Goal: Task Accomplishment & Management: Use online tool/utility

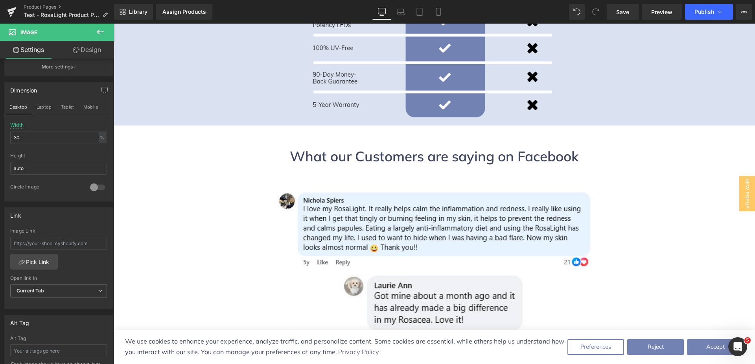
click at [639, 188] on link at bounding box center [434, 228] width 641 height 81
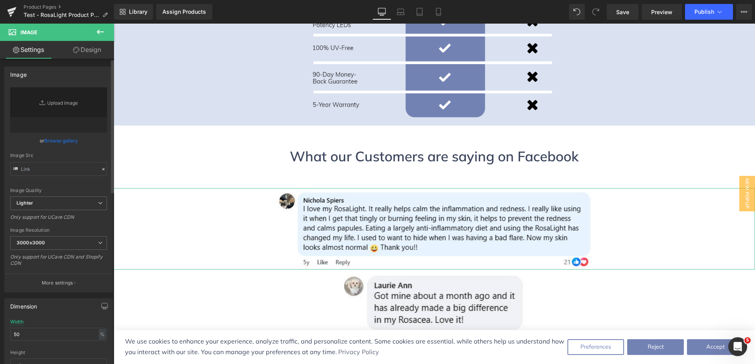
type input "[URL][DOMAIN_NAME]"
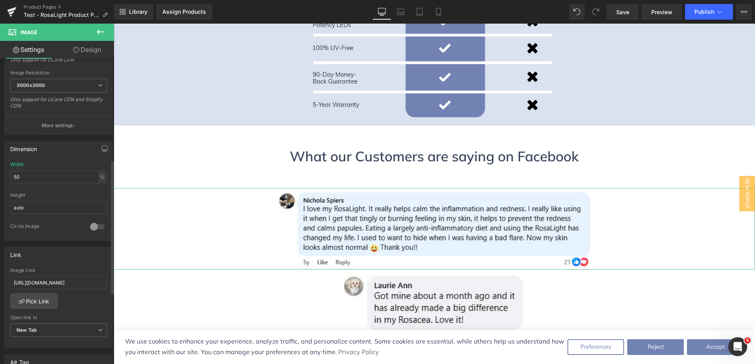
scroll to position [393, 0]
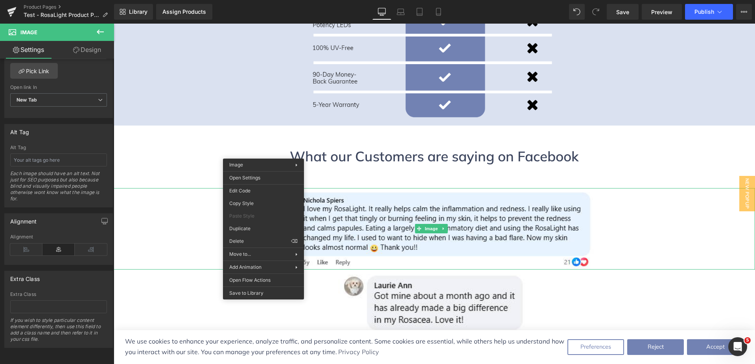
click at [104, 35] on icon at bounding box center [100, 31] width 9 height 9
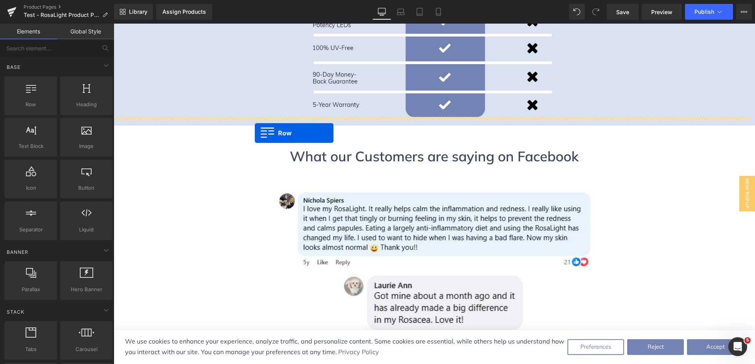
drag, startPoint x: 149, startPoint y: 124, endPoint x: 255, endPoint y: 133, distance: 106.6
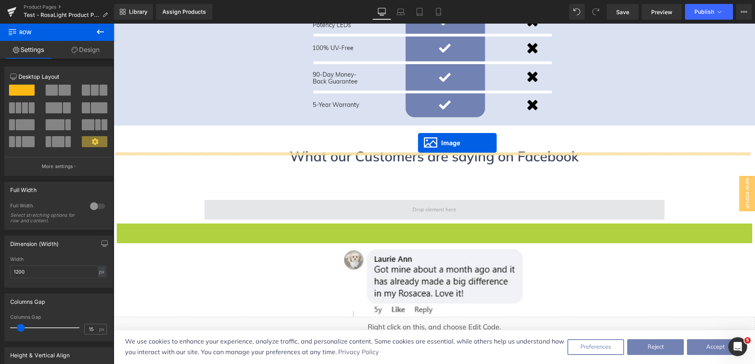
drag, startPoint x: 434, startPoint y: 191, endPoint x: 418, endPoint y: 143, distance: 51.0
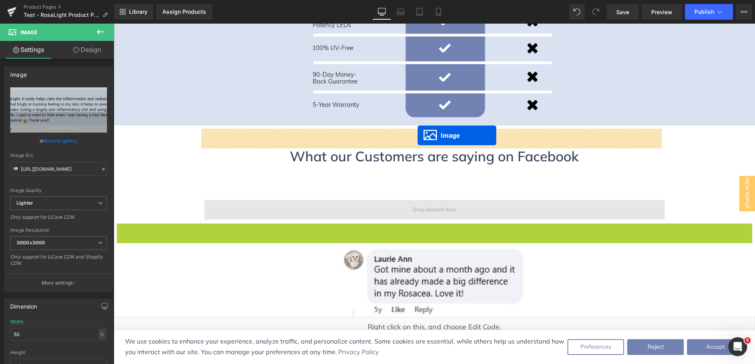
drag, startPoint x: 429, startPoint y: 192, endPoint x: 418, endPoint y: 135, distance: 57.5
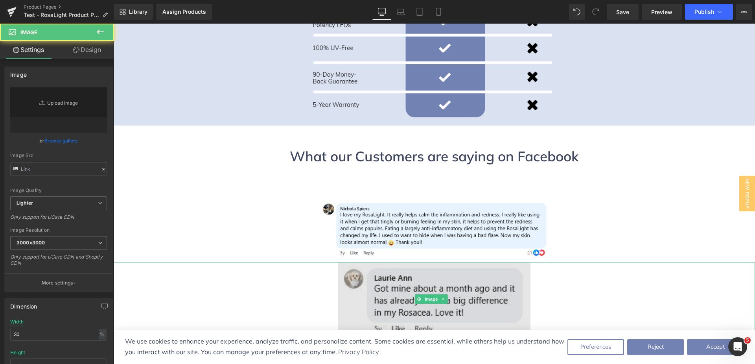
click at [392, 262] on img at bounding box center [434, 299] width 192 height 74
type input "[URL][DOMAIN_NAME]"
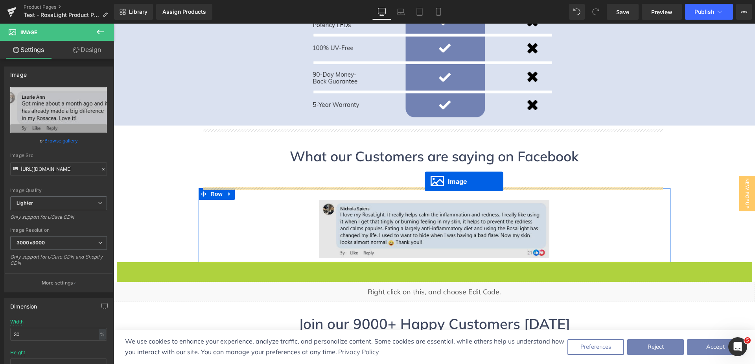
drag, startPoint x: 430, startPoint y: 227, endPoint x: 425, endPoint y: 181, distance: 45.9
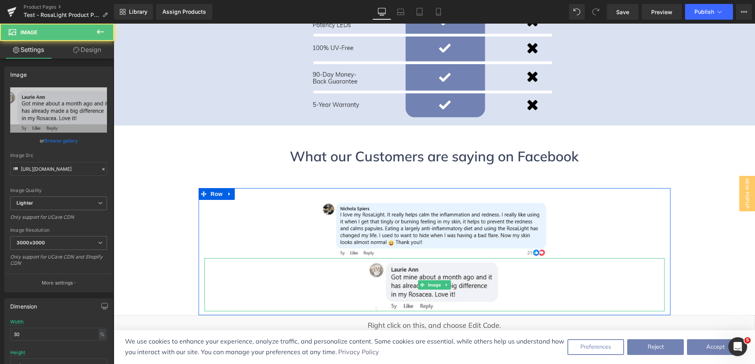
click at [267, 258] on div at bounding box center [434, 284] width 460 height 53
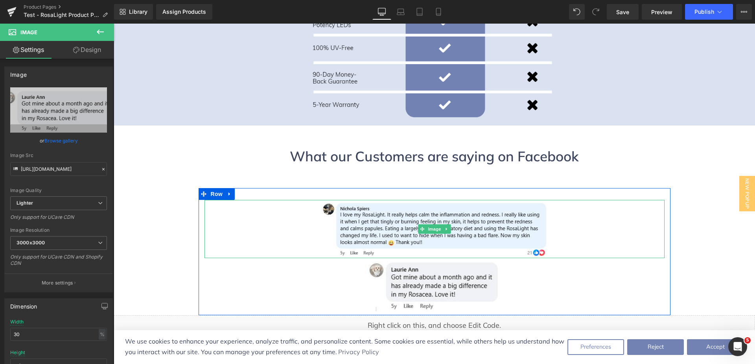
click at [279, 200] on link at bounding box center [434, 229] width 460 height 58
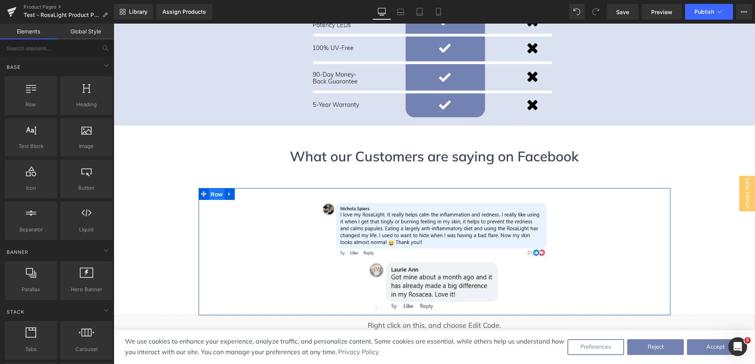
click at [211, 188] on span "Row" at bounding box center [217, 194] width 16 height 12
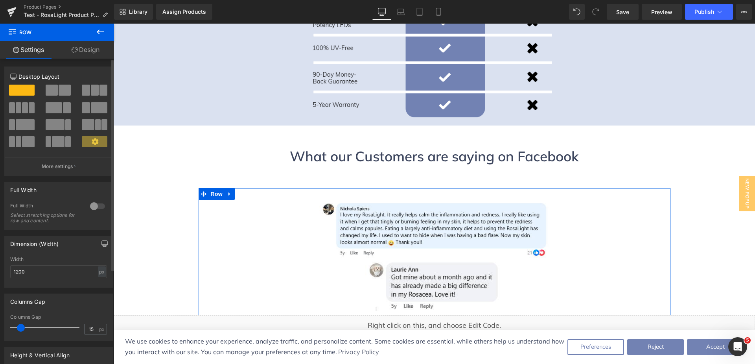
click at [89, 208] on div at bounding box center [97, 206] width 19 height 13
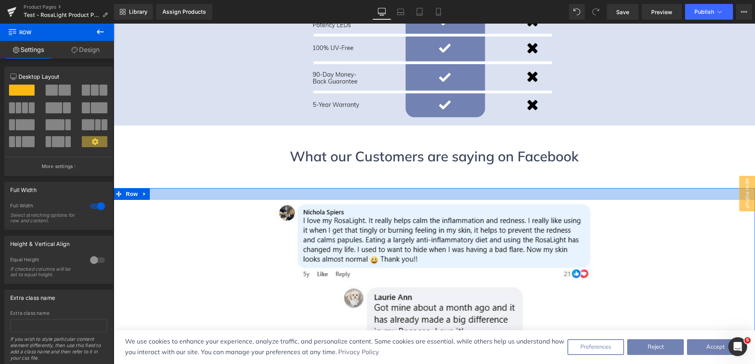
click at [217, 188] on div at bounding box center [434, 194] width 641 height 12
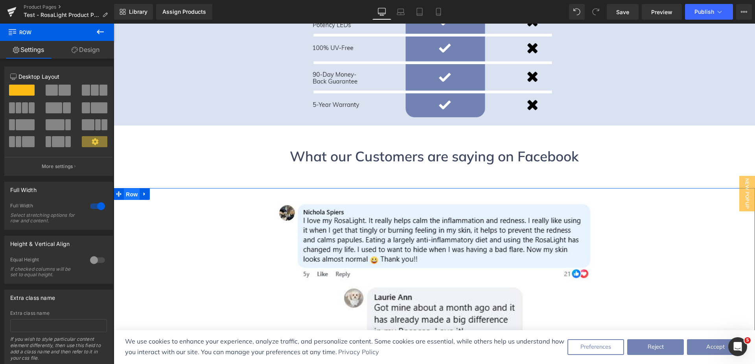
click at [127, 188] on span "Row" at bounding box center [132, 194] width 16 height 12
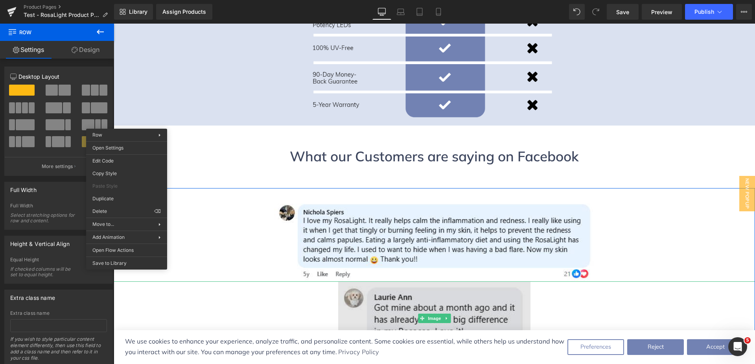
click at [393, 281] on img at bounding box center [434, 318] width 192 height 74
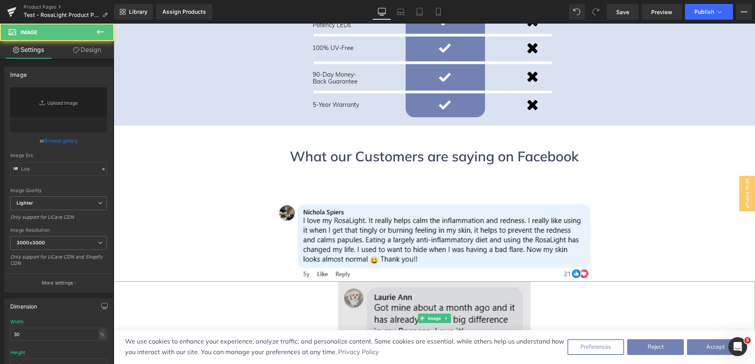
type input "[URL][DOMAIN_NAME]"
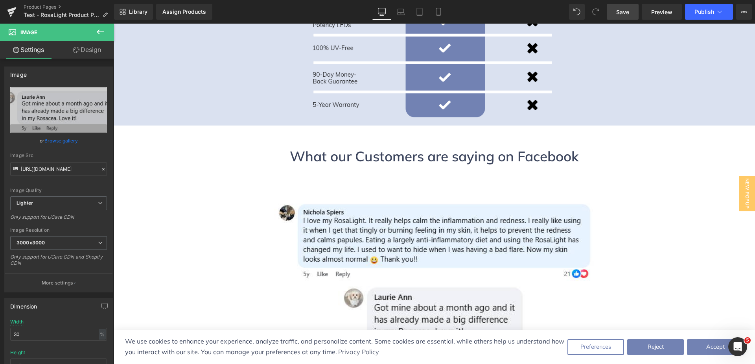
click at [621, 12] on span "Save" at bounding box center [622, 12] width 13 height 8
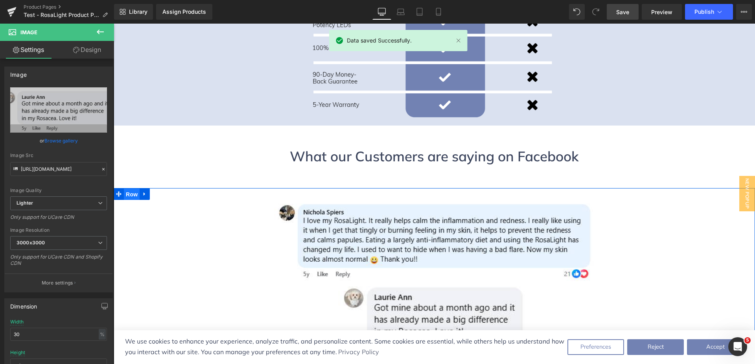
click at [127, 188] on span "Row" at bounding box center [132, 194] width 16 height 12
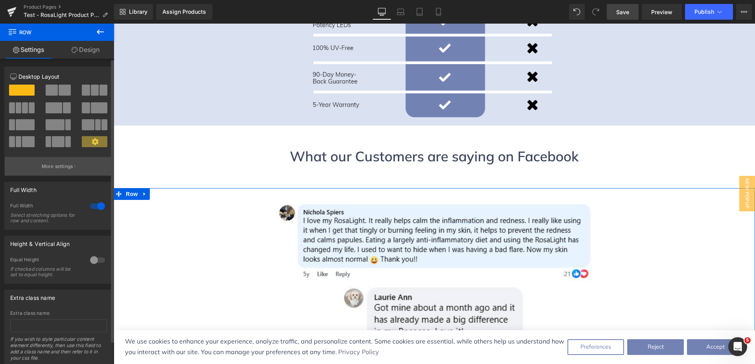
click at [72, 165] on button "More settings" at bounding box center [59, 166] width 108 height 18
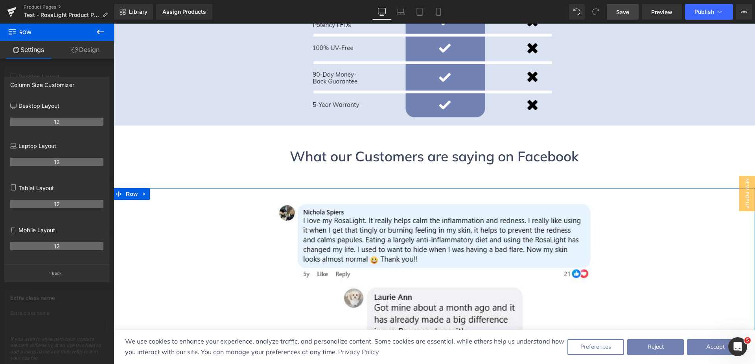
click at [57, 163] on th "12" at bounding box center [56, 162] width 93 height 8
click at [57, 164] on th "12" at bounding box center [56, 162] width 93 height 8
click at [46, 146] on p "Laptop Layout" at bounding box center [56, 146] width 93 height 8
click at [44, 146] on p "Laptop Layout" at bounding box center [56, 146] width 93 height 8
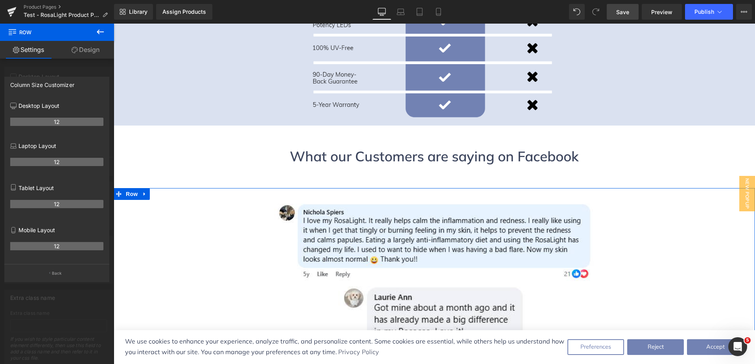
click at [58, 241] on div "12" at bounding box center [56, 249] width 93 height 22
click at [58, 248] on th "12" at bounding box center [56, 246] width 93 height 8
click at [27, 107] on p "Desktop Layout" at bounding box center [56, 105] width 93 height 8
click at [12, 107] on icon at bounding box center [14, 107] width 6 height 0
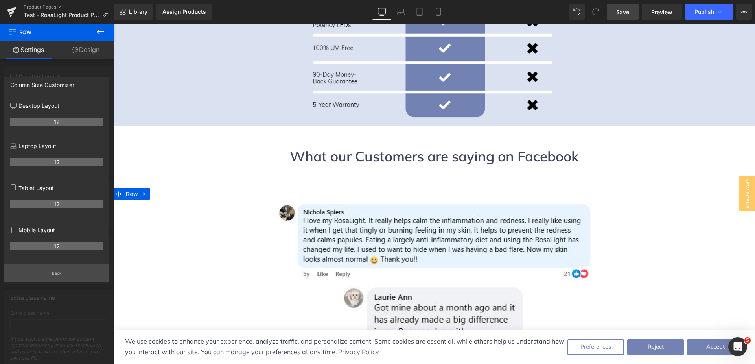
click at [63, 268] on button "Back" at bounding box center [56, 273] width 105 height 18
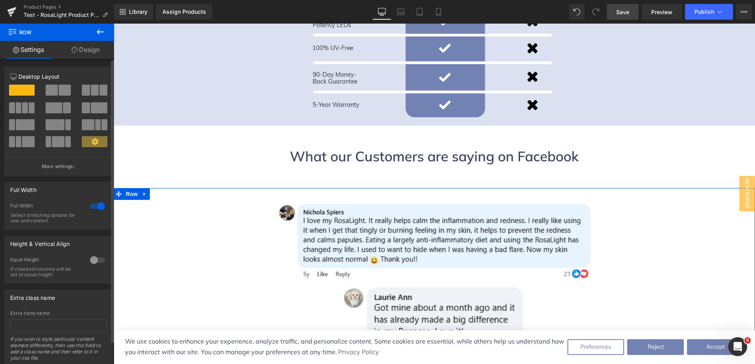
click at [40, 78] on p "Desktop Layout" at bounding box center [58, 76] width 97 height 8
click at [14, 78] on icon at bounding box center [14, 78] width 6 height 0
click at [55, 88] on span at bounding box center [52, 90] width 12 height 11
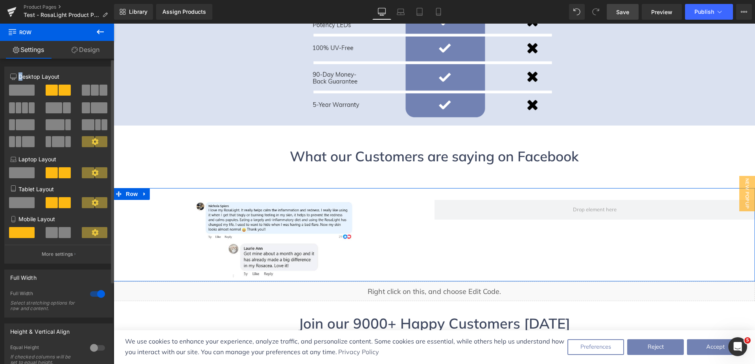
click at [12, 93] on span at bounding box center [22, 90] width 26 height 11
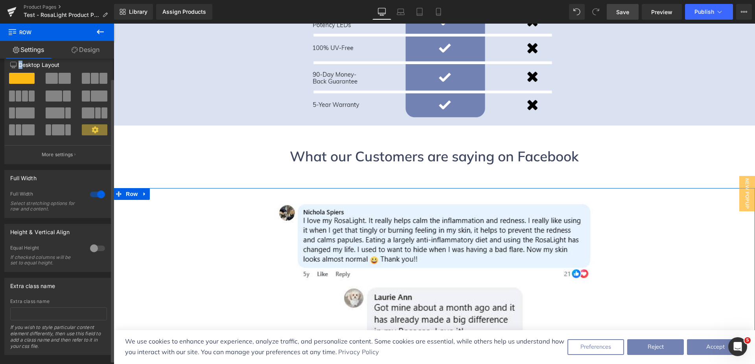
scroll to position [0, 0]
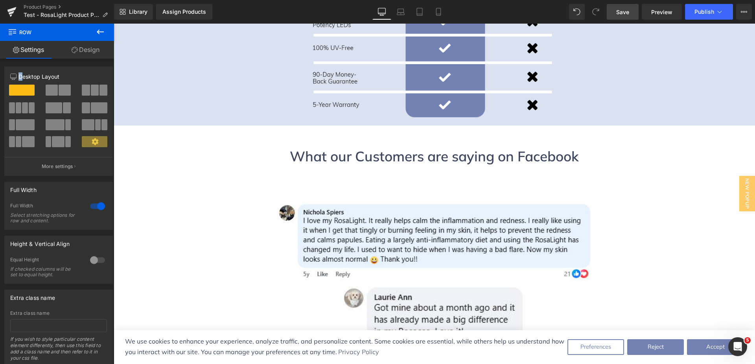
click at [102, 33] on icon at bounding box center [100, 31] width 9 height 9
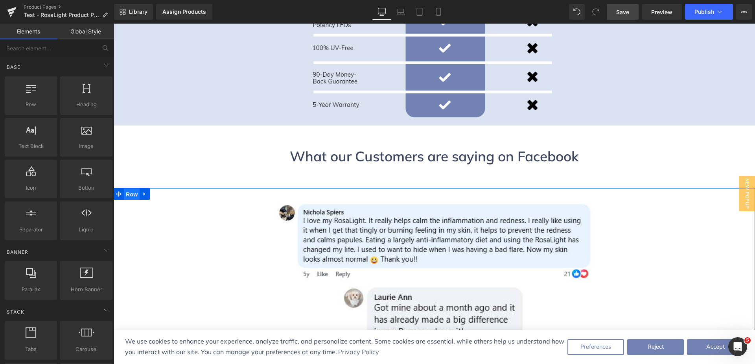
click at [124, 188] on span "Row" at bounding box center [132, 194] width 16 height 12
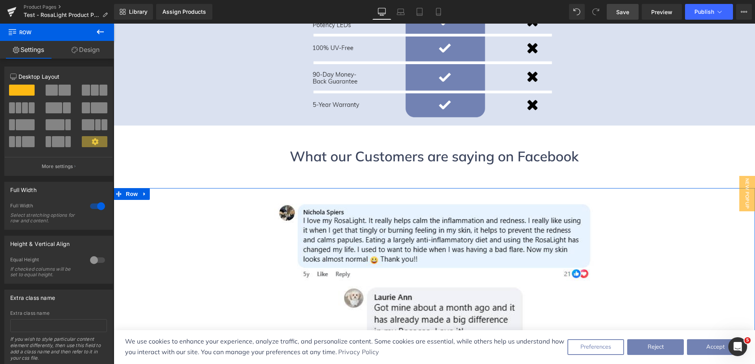
click at [82, 52] on link "Design" at bounding box center [85, 50] width 57 height 18
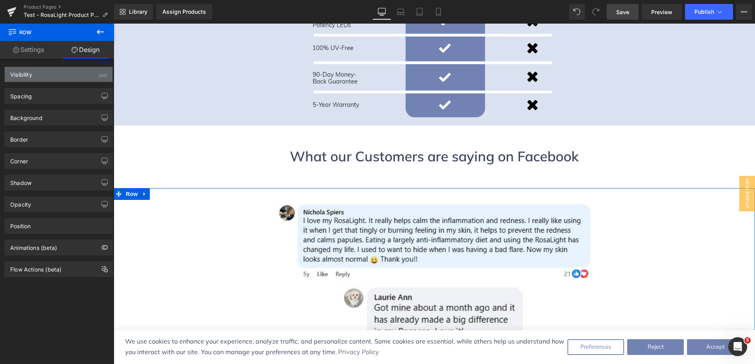
click at [37, 75] on div "Visibility (All)" at bounding box center [59, 74] width 108 height 15
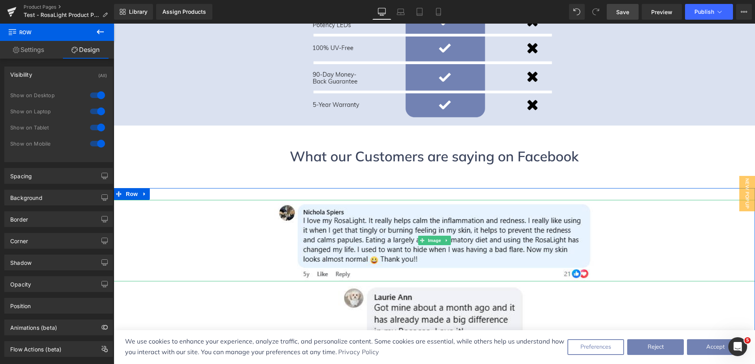
click at [237, 200] on link at bounding box center [434, 240] width 641 height 81
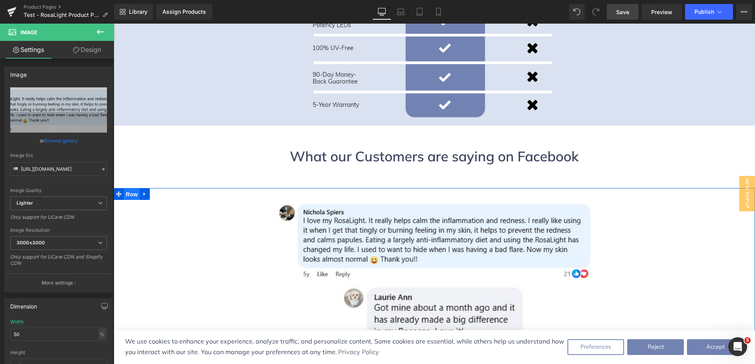
click at [126, 188] on span "Row" at bounding box center [132, 194] width 16 height 12
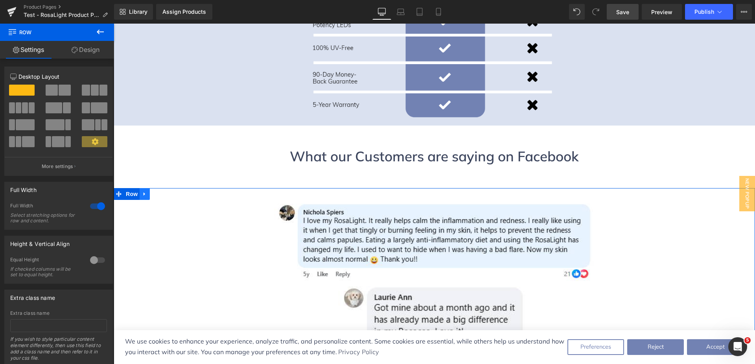
click at [144, 191] on icon at bounding box center [145, 194] width 6 height 6
click at [150, 188] on link at bounding box center [155, 194] width 10 height 12
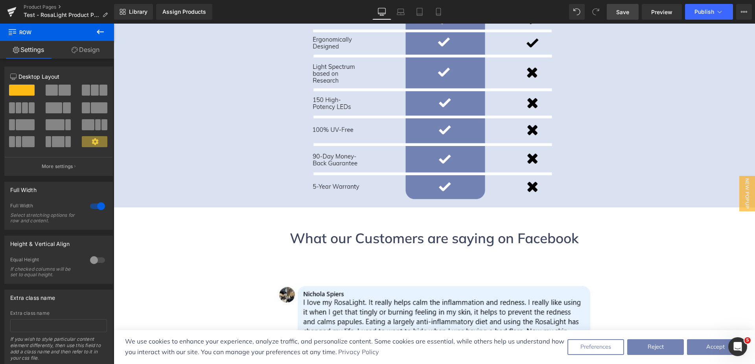
scroll to position [2383, 0]
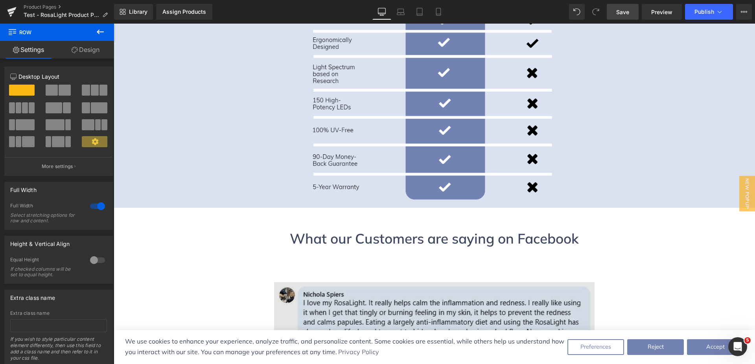
click at [357, 282] on img at bounding box center [434, 322] width 321 height 81
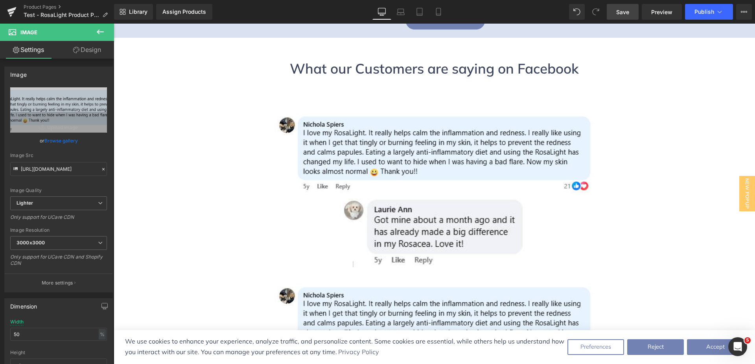
scroll to position [2501, 0]
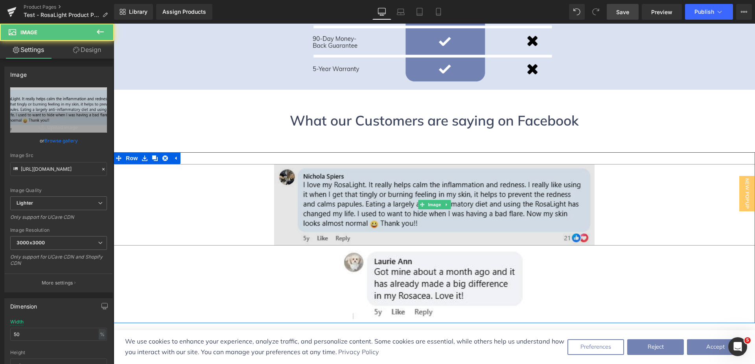
click at [359, 164] on img at bounding box center [434, 204] width 321 height 81
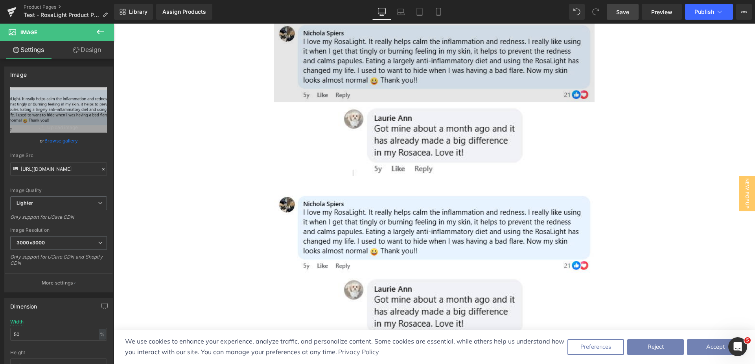
scroll to position [2658, 0]
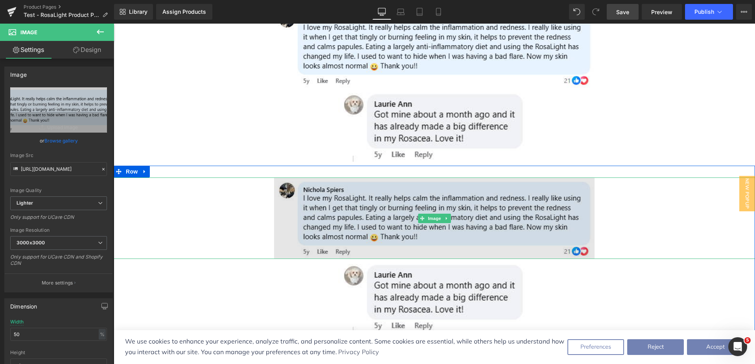
click at [376, 177] on img at bounding box center [434, 217] width 321 height 81
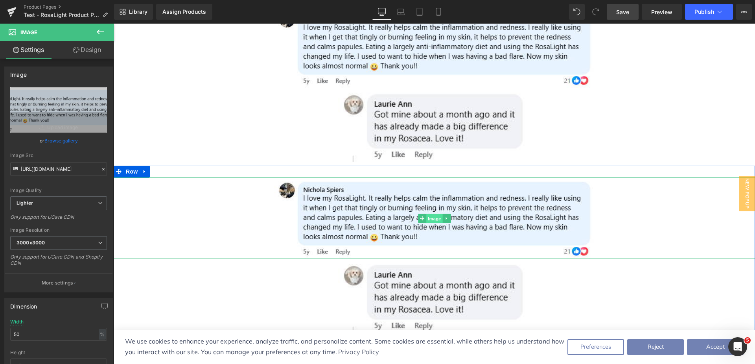
click at [431, 214] on span "Image" at bounding box center [434, 218] width 17 height 9
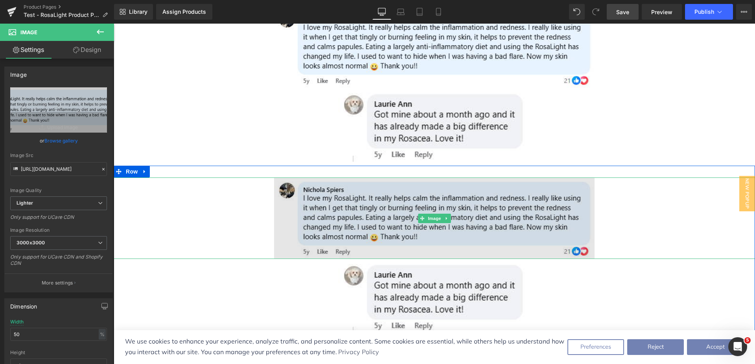
click at [363, 177] on img at bounding box center [434, 217] width 321 height 81
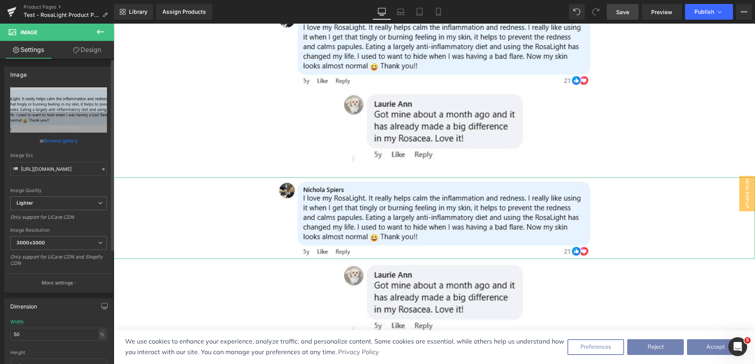
click at [57, 140] on link "Browse gallery" at bounding box center [60, 141] width 33 height 14
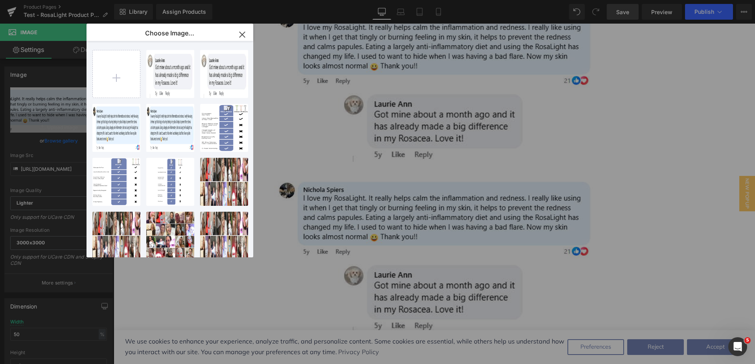
click at [246, 33] on icon "button" at bounding box center [242, 34] width 13 height 13
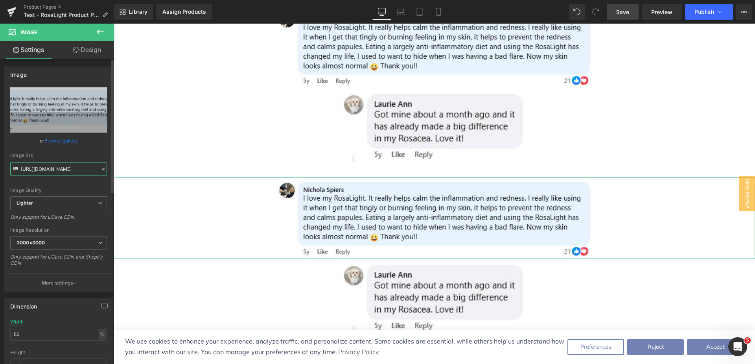
click at [61, 168] on input "[URL][DOMAIN_NAME]" at bounding box center [58, 169] width 97 height 14
click at [65, 166] on input "[URL][DOMAIN_NAME]" at bounding box center [58, 169] width 97 height 14
drag, startPoint x: 69, startPoint y: 168, endPoint x: 18, endPoint y: 168, distance: 50.7
click at [18, 168] on div "Image Src [URL][DOMAIN_NAME]" at bounding box center [58, 164] width 97 height 23
